Goal: Information Seeking & Learning: Learn about a topic

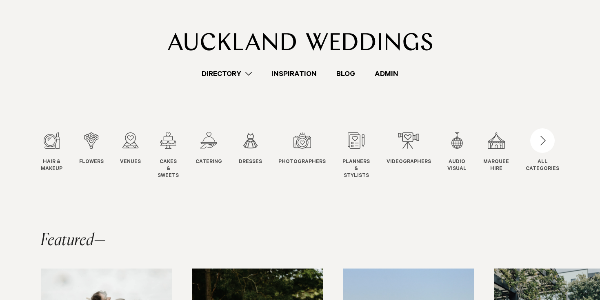
click at [225, 71] on link "Directory" at bounding box center [227, 73] width 70 height 11
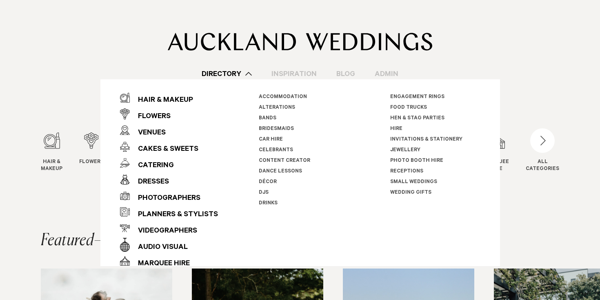
click at [257, 54] on div "Directory Hair & Makeup Flowers Venues" at bounding box center [300, 39] width 587 height 79
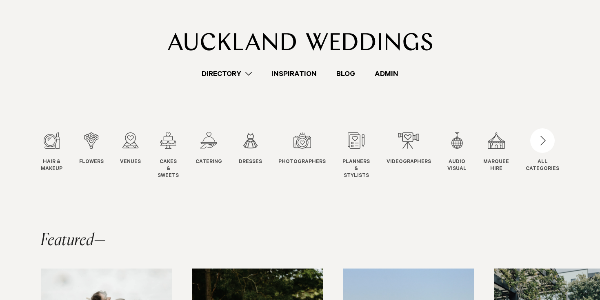
click at [261, 42] on img at bounding box center [300, 42] width 265 height 18
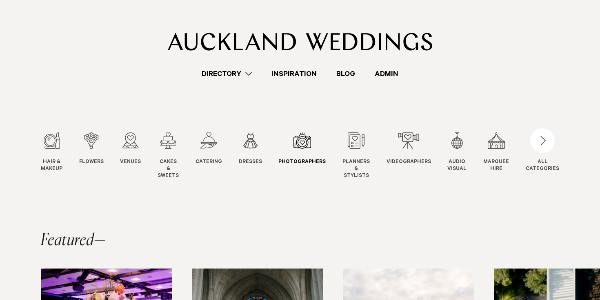
click at [291, 140] on div "7 / 12" at bounding box center [301, 140] width 47 height 16
click at [294, 141] on div "7 / 12" at bounding box center [301, 140] width 47 height 16
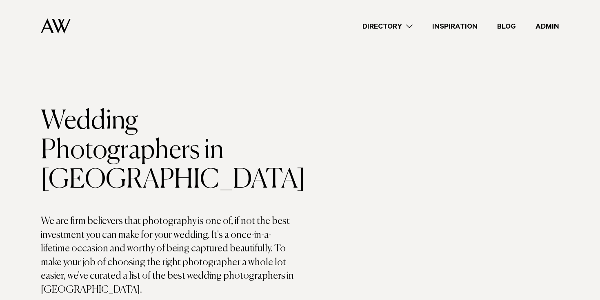
scroll to position [946, 0]
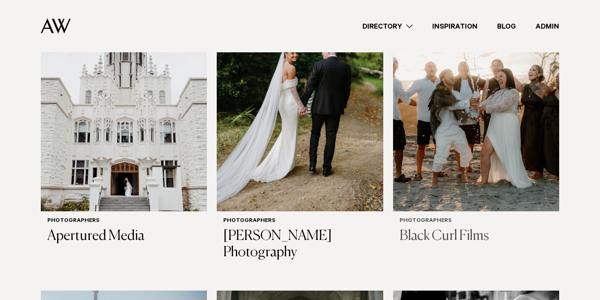
click at [496, 95] on img at bounding box center [476, 99] width 166 height 223
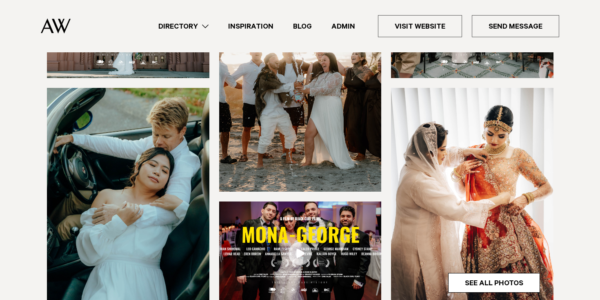
scroll to position [204, 0]
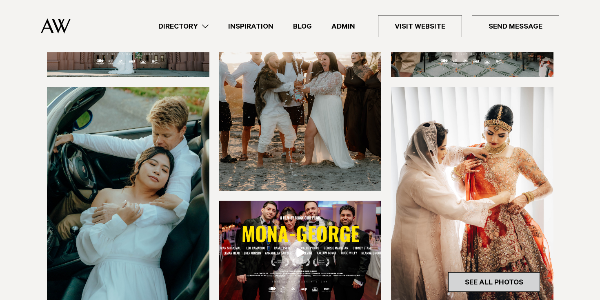
click at [529, 278] on link "See All Photos" at bounding box center [494, 282] width 92 height 20
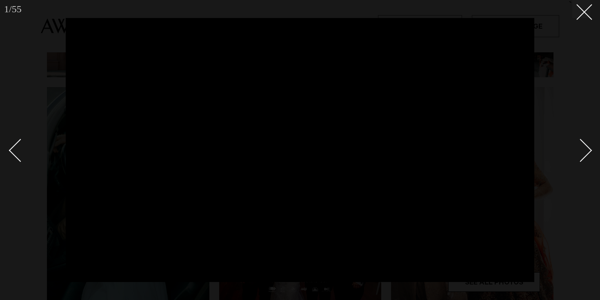
click at [588, 148] on div "Next slide" at bounding box center [580, 150] width 23 height 23
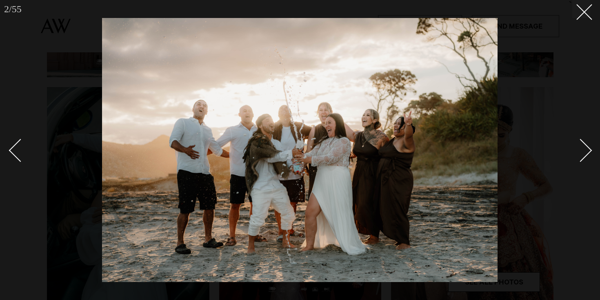
click at [588, 148] on div "Next slide" at bounding box center [580, 150] width 23 height 23
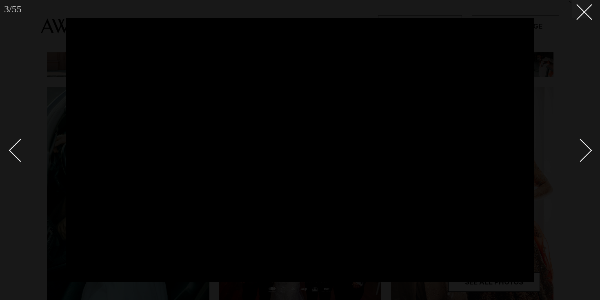
click at [588, 148] on div "Next slide" at bounding box center [580, 150] width 23 height 23
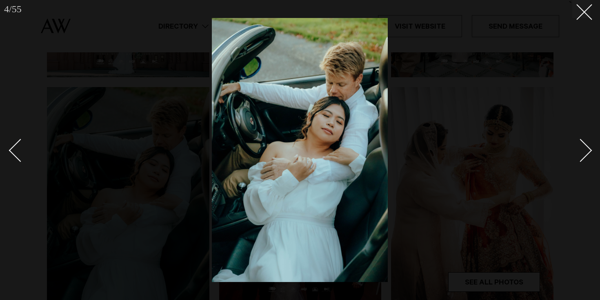
click at [588, 148] on div "Next slide" at bounding box center [580, 150] width 23 height 23
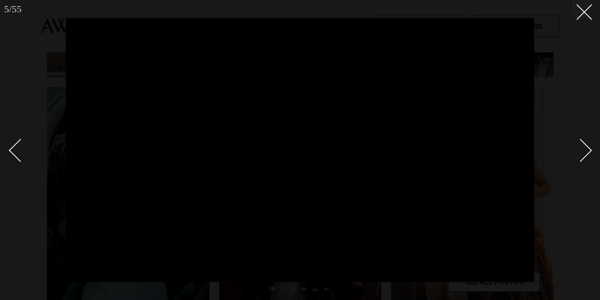
click at [588, 148] on div "Next slide" at bounding box center [580, 150] width 23 height 23
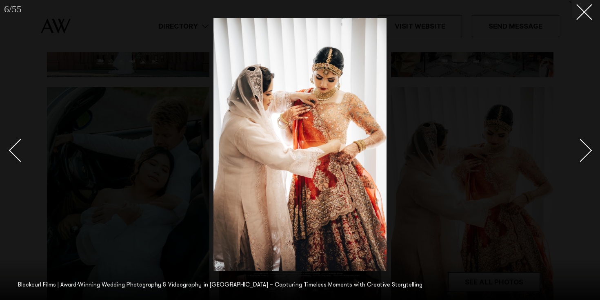
click at [588, 148] on div "Next slide" at bounding box center [580, 150] width 23 height 23
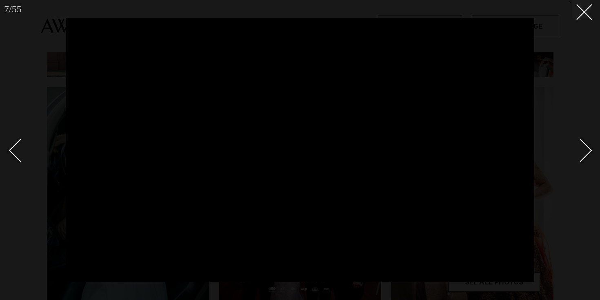
click at [588, 148] on div "Next slide" at bounding box center [580, 150] width 23 height 23
click at [582, 14] on line at bounding box center [584, 11] width 15 height 15
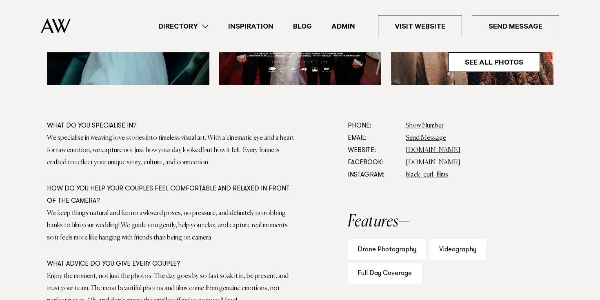
scroll to position [424, 0]
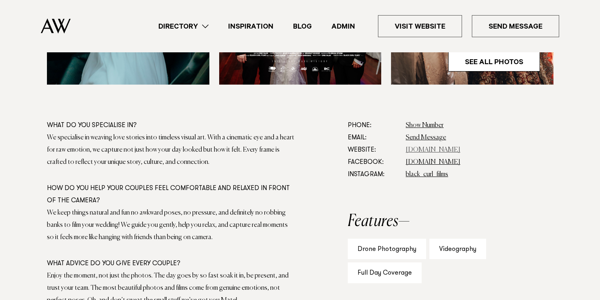
click at [423, 149] on link "[DOMAIN_NAME]" at bounding box center [433, 150] width 55 height 7
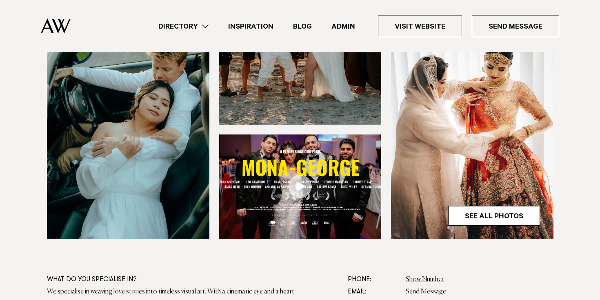
scroll to position [278, 0]
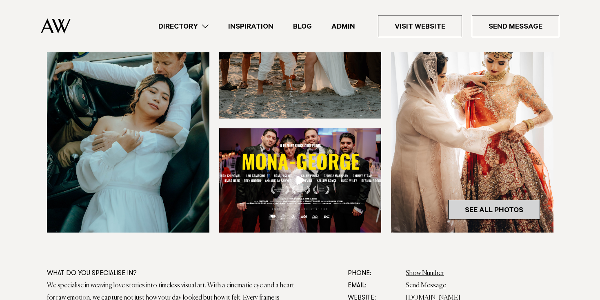
click at [500, 209] on link "See All Photos" at bounding box center [494, 210] width 92 height 20
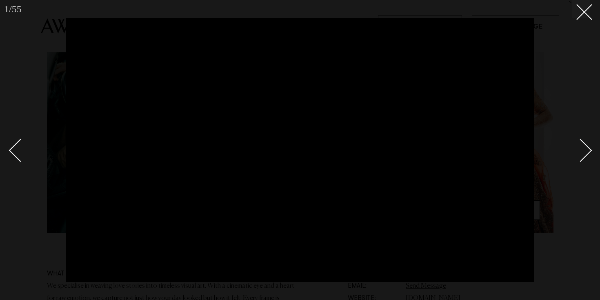
click at [588, 144] on link at bounding box center [576, 149] width 29 height 41
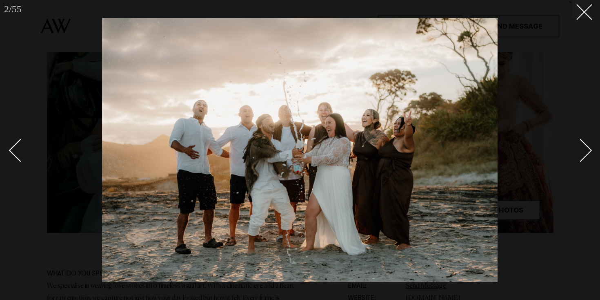
click at [585, 147] on div "Next slide" at bounding box center [580, 150] width 23 height 23
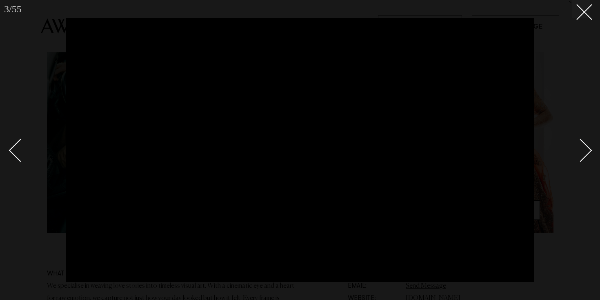
click at [585, 147] on div "Next slide" at bounding box center [580, 150] width 23 height 23
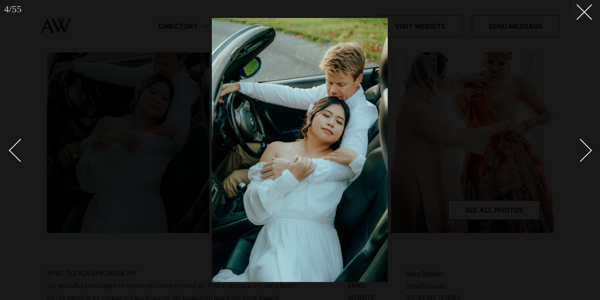
click at [585, 147] on div "Next slide" at bounding box center [580, 150] width 23 height 23
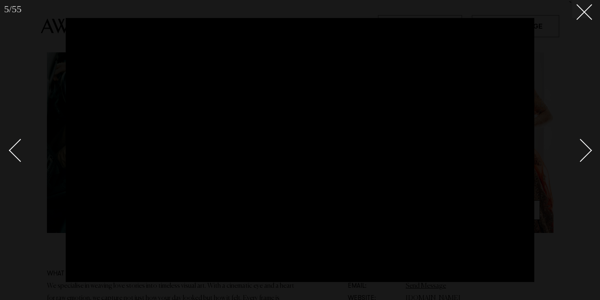
click at [585, 147] on div "Next slide" at bounding box center [580, 150] width 23 height 23
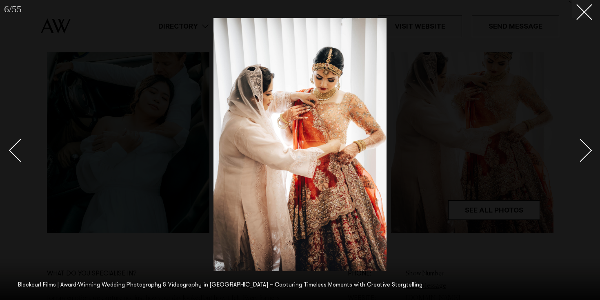
click at [585, 147] on div "Next slide" at bounding box center [580, 150] width 23 height 23
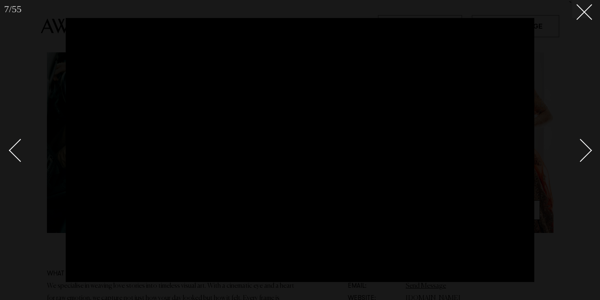
click at [585, 147] on div "Next slide" at bounding box center [580, 150] width 23 height 23
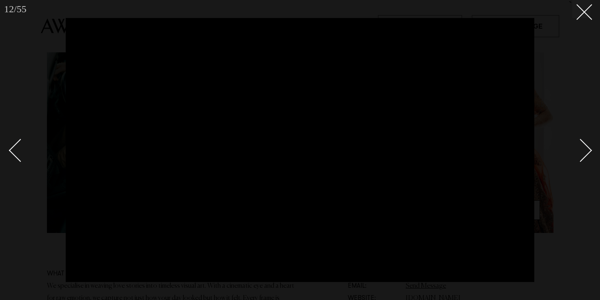
click at [585, 147] on div "Next slide" at bounding box center [580, 150] width 23 height 23
click at [588, 20] on div at bounding box center [300, 150] width 600 height 300
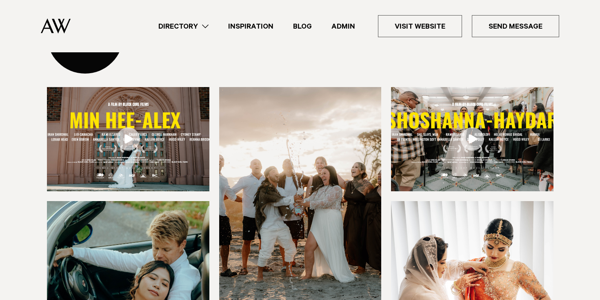
scroll to position [89, 0]
